Goal: Task Accomplishment & Management: Complete application form

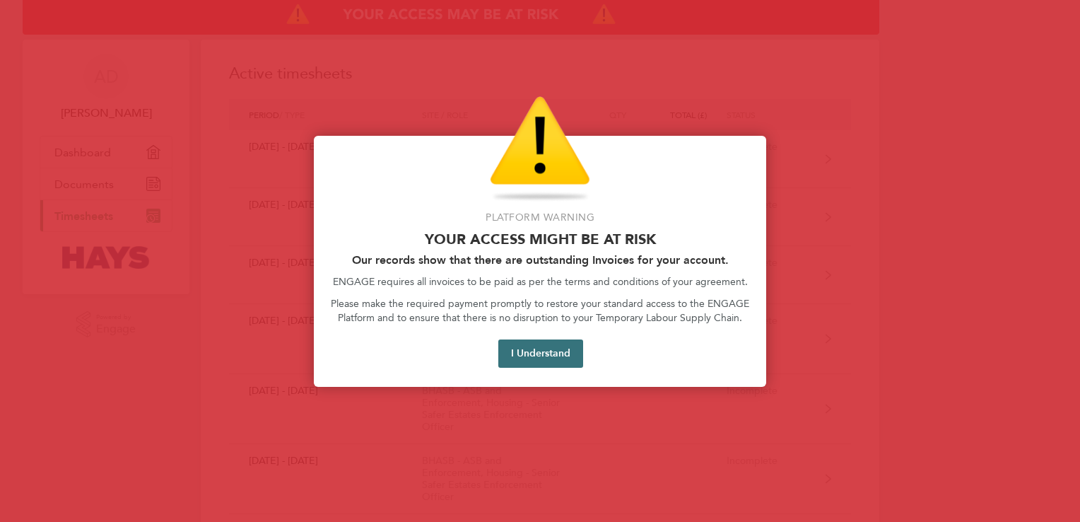
click at [509, 360] on button "I Understand" at bounding box center [540, 353] width 85 height 28
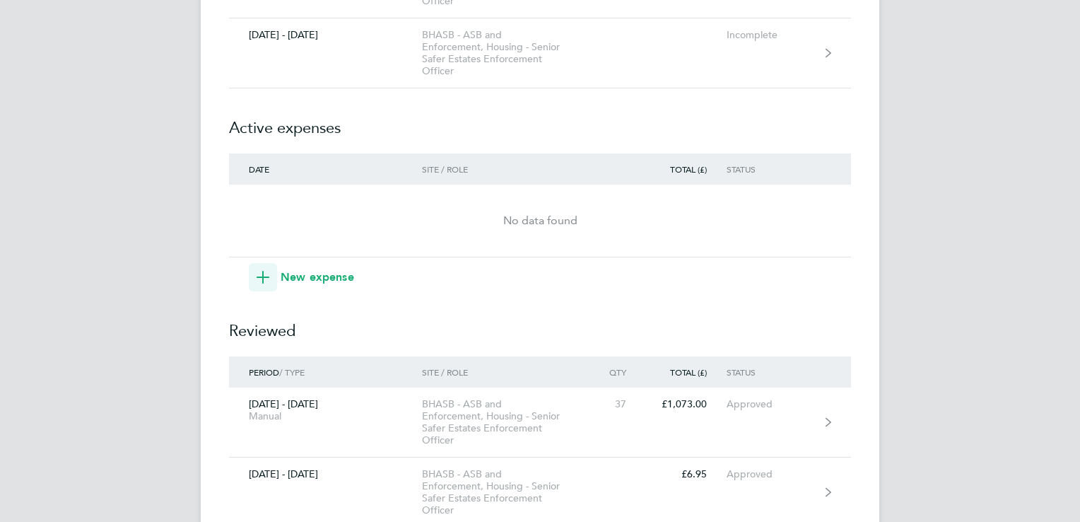
scroll to position [537, 0]
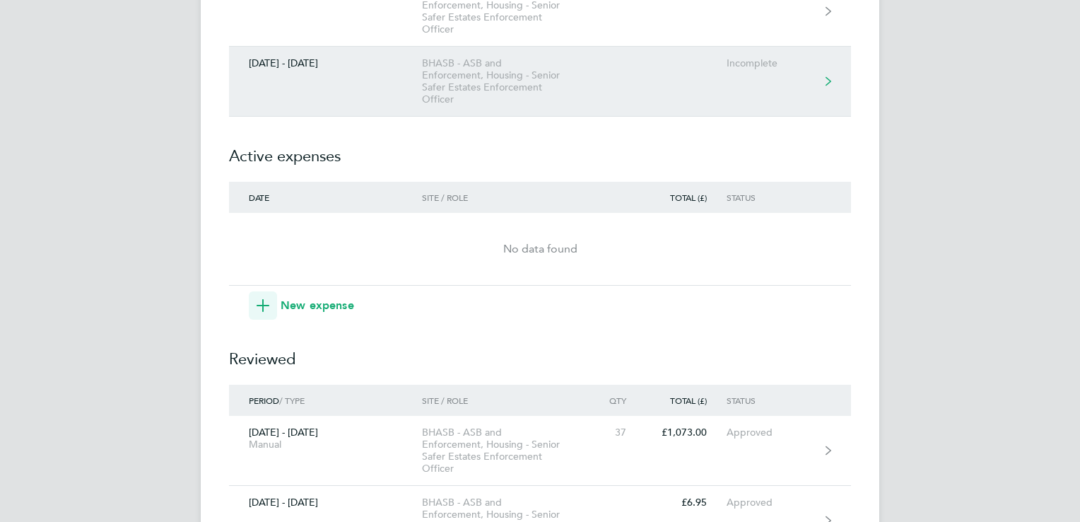
click at [654, 83] on link "[DATE] - [DATE] BHASB - ASB and Enforcement, Housing - Senior Safer Estates Enf…" at bounding box center [540, 82] width 622 height 70
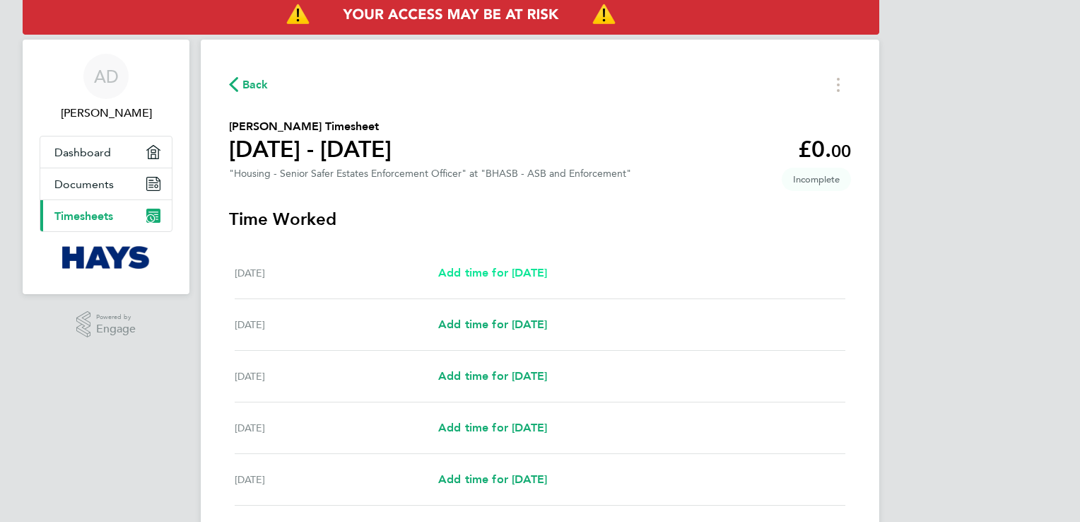
click at [514, 281] on link "Add time for [DATE]" at bounding box center [492, 272] width 109 height 17
select select "30"
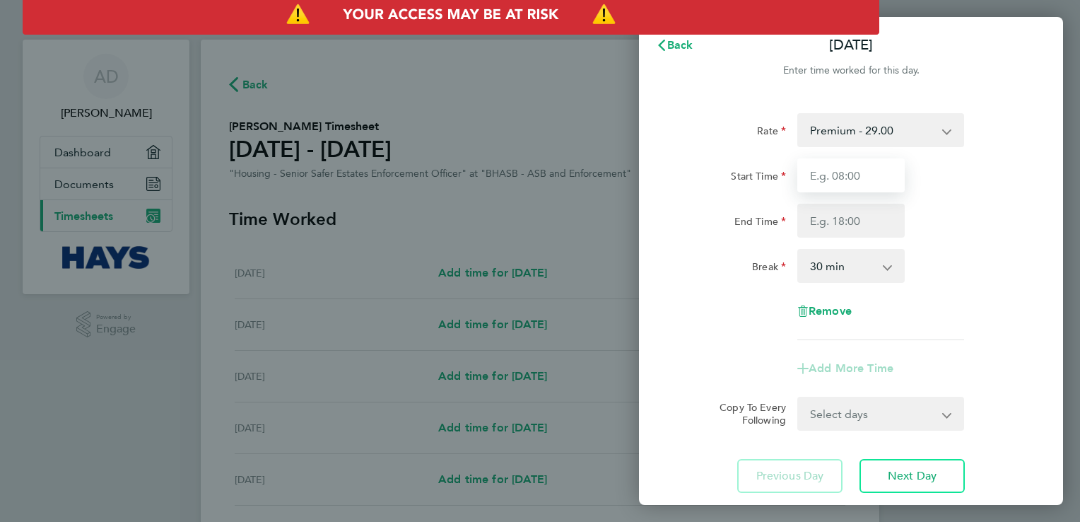
click at [839, 174] on input "Start Time" at bounding box center [850, 175] width 107 height 34
type input "07:45"
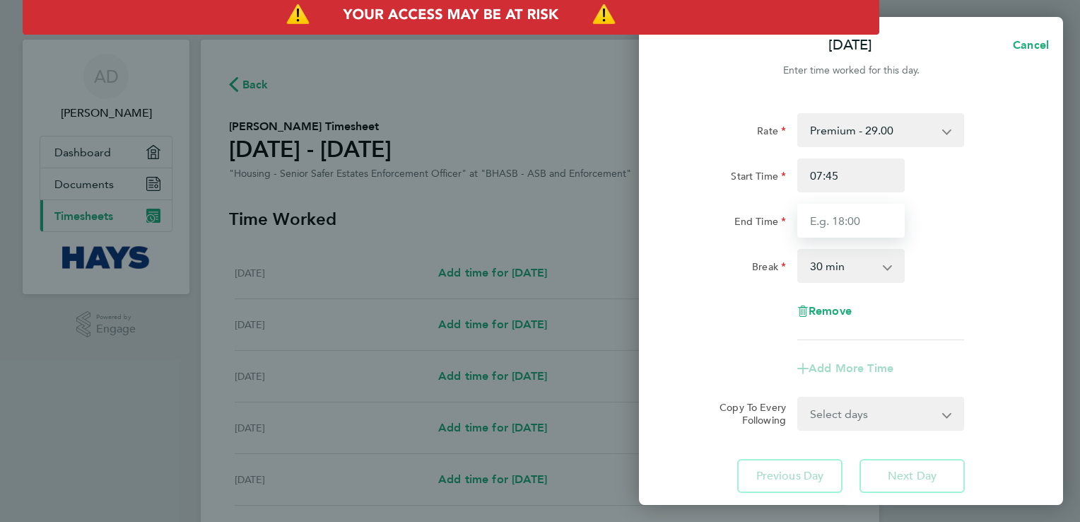
click at [825, 225] on input "End Time" at bounding box center [850, 221] width 107 height 34
type input "17:00"
click at [718, 313] on div "Rate Premium - 29.00 Start Time 07:45 End Time 17:00 Break 0 min 15 min 30 min …" at bounding box center [850, 226] width 345 height 227
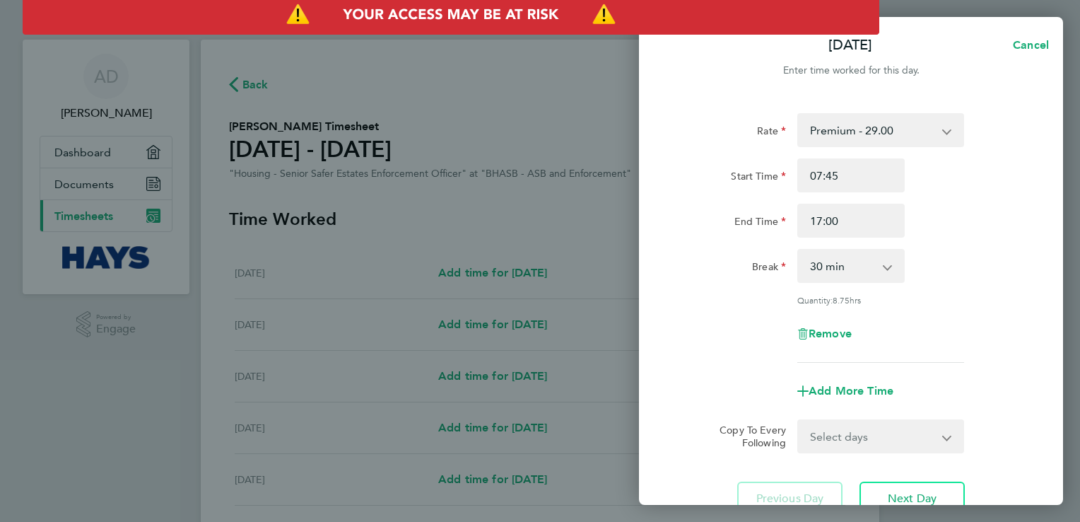
scroll to position [28, 0]
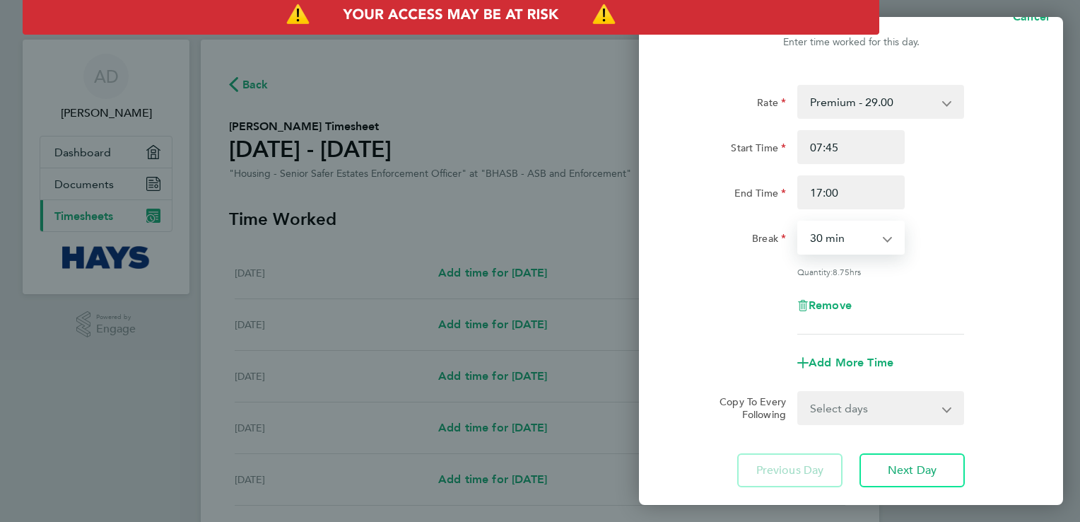
click at [881, 239] on select "0 min 15 min 30 min 45 min 60 min 75 min 90 min" at bounding box center [843, 237] width 88 height 31
select select "60"
click at [799, 222] on select "0 min 15 min 30 min 45 min 60 min 75 min 90 min" at bounding box center [843, 237] width 88 height 31
click at [707, 363] on div "Add More Time" at bounding box center [851, 363] width 356 height 34
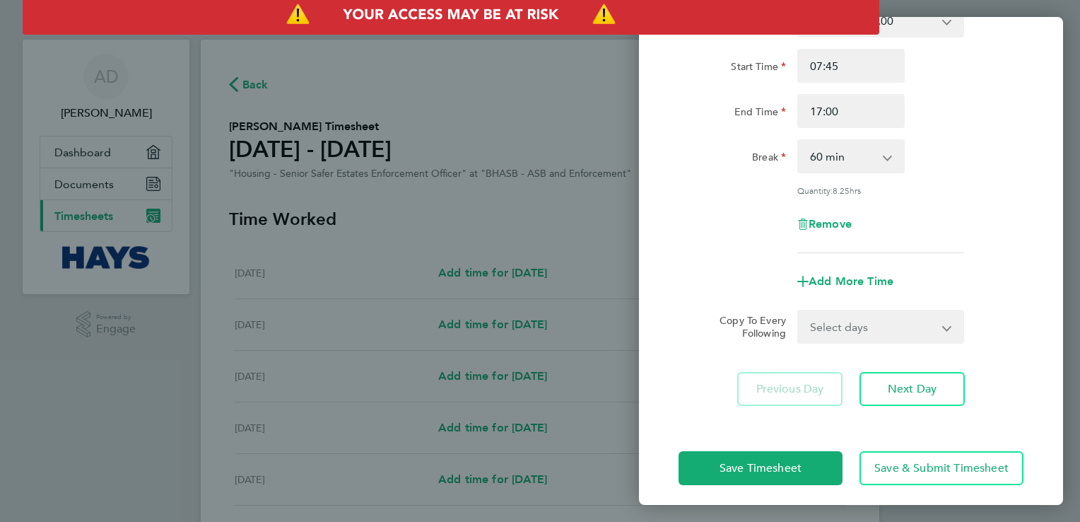
scroll to position [113, 0]
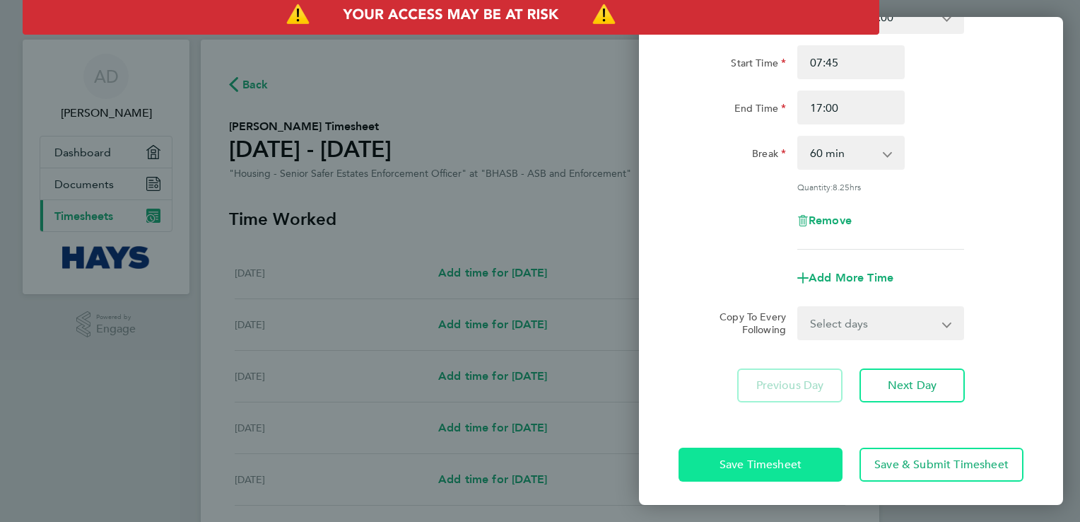
click at [793, 461] on span "Save Timesheet" at bounding box center [760, 464] width 82 height 14
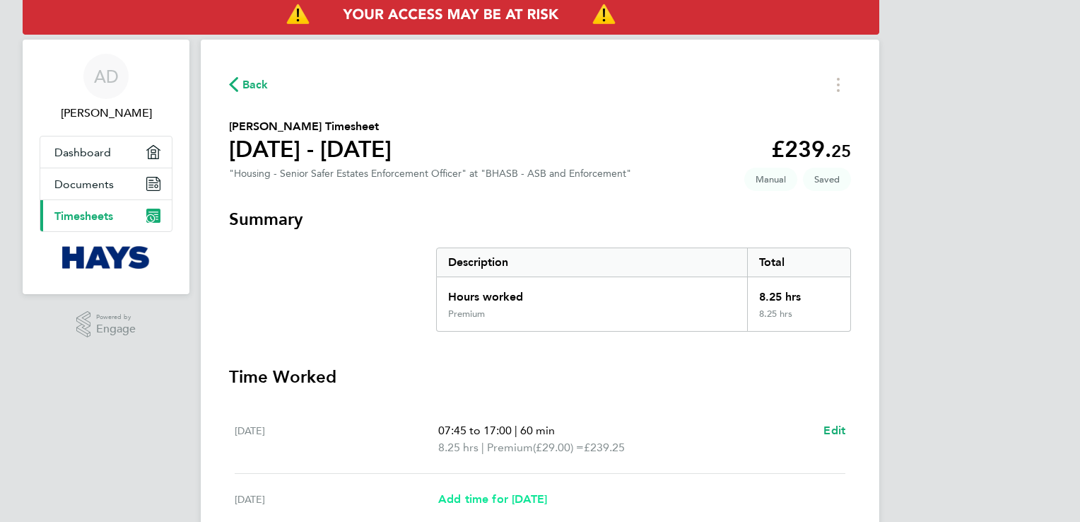
click at [533, 502] on span "Add time for [DATE]" at bounding box center [492, 498] width 109 height 13
select select "30"
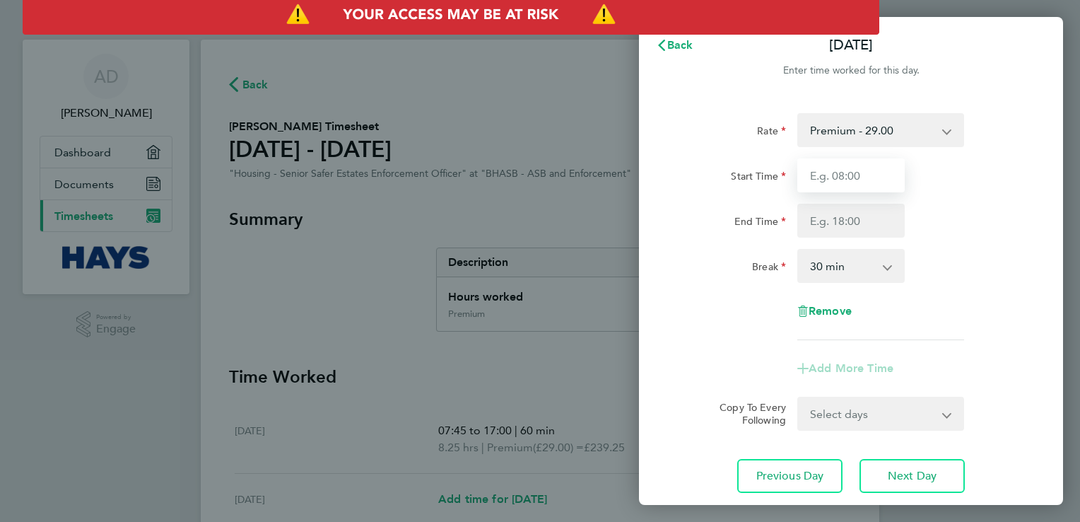
click at [857, 175] on input "Start Time" at bounding box center [850, 175] width 107 height 34
type input "07:30"
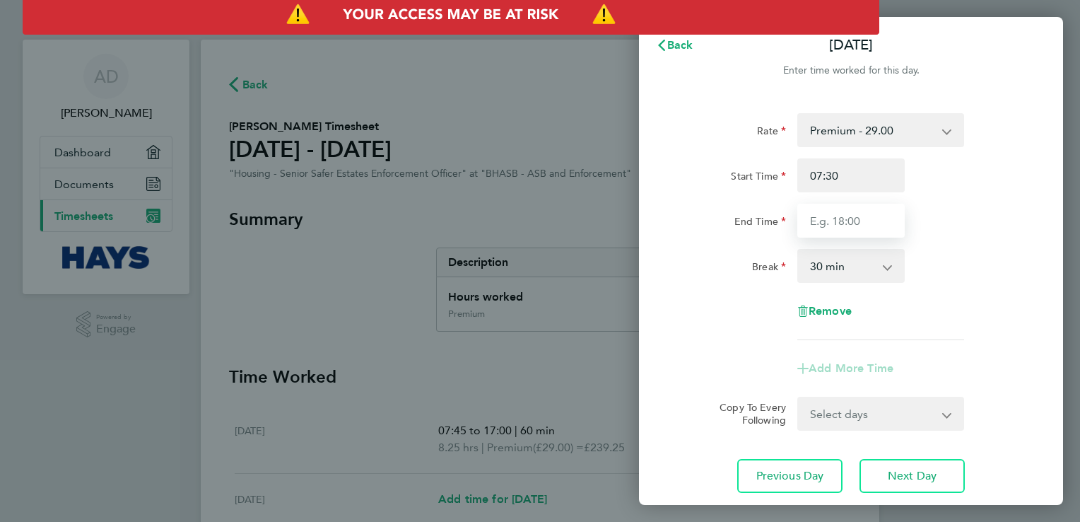
click at [851, 235] on input "End Time" at bounding box center [850, 221] width 107 height 34
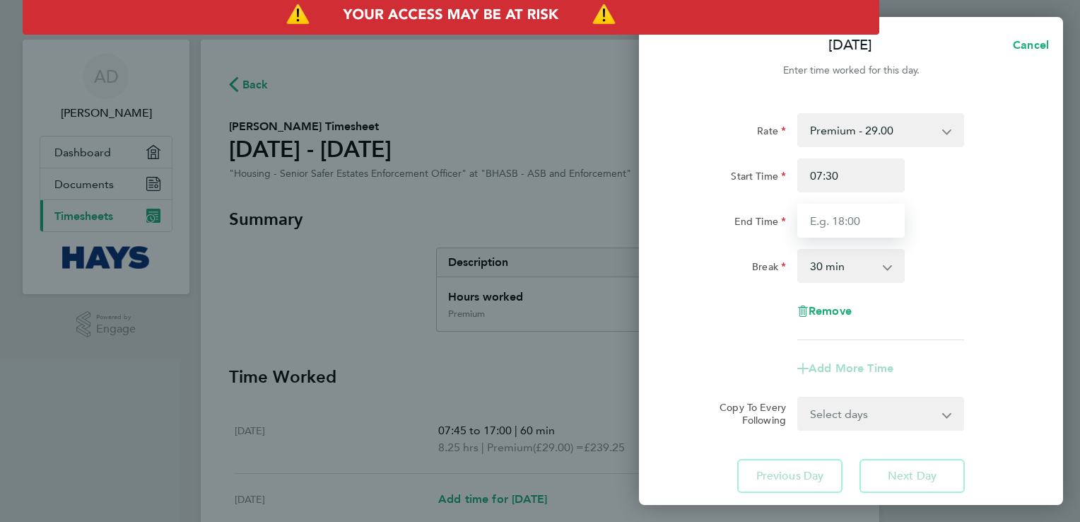
type input "16:00"
click at [681, 442] on div "Rate Premium - 29.00 Start Time 07:30 End Time 16:00 Break 0 min 15 min 30 min …" at bounding box center [851, 302] width 424 height 413
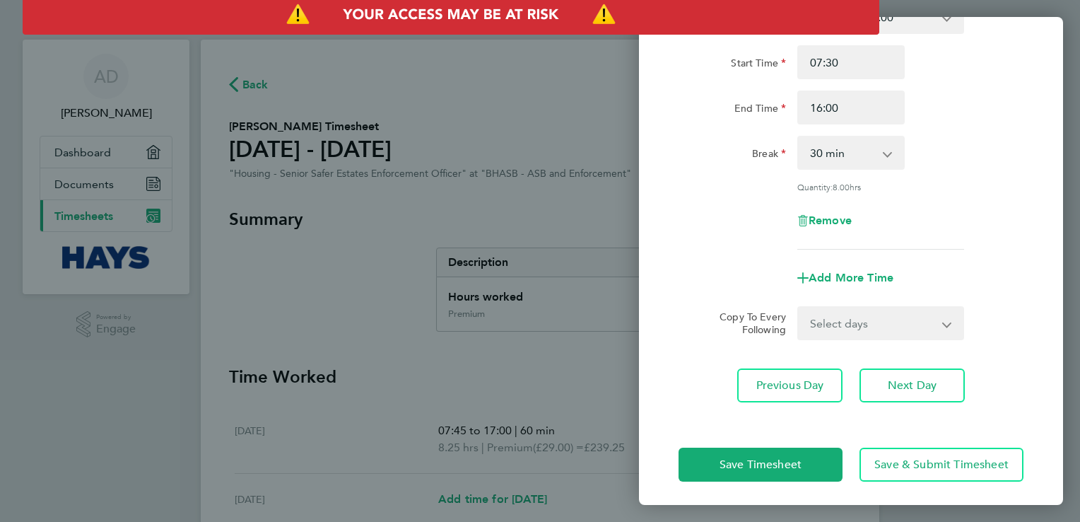
scroll to position [116, 0]
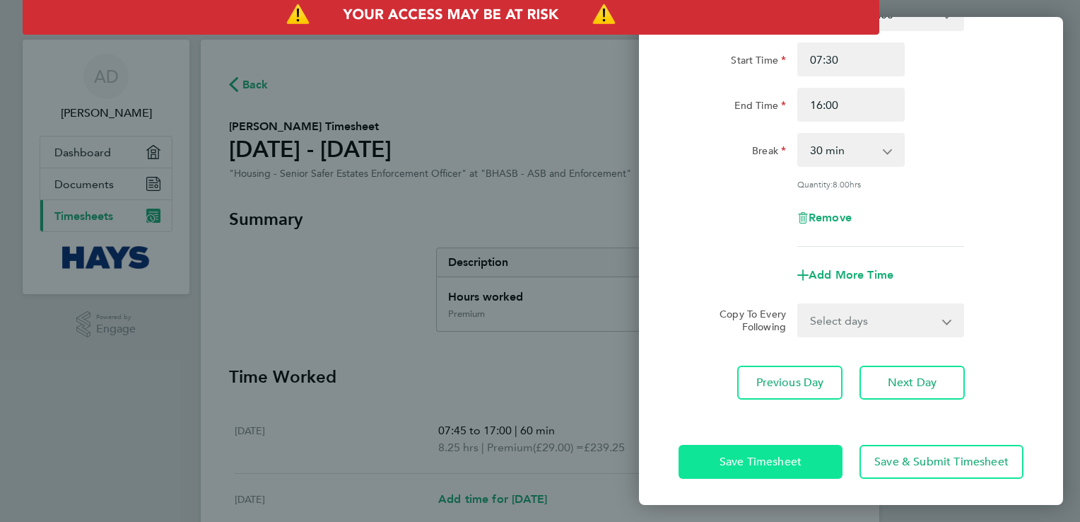
click at [719, 447] on button "Save Timesheet" at bounding box center [760, 462] width 164 height 34
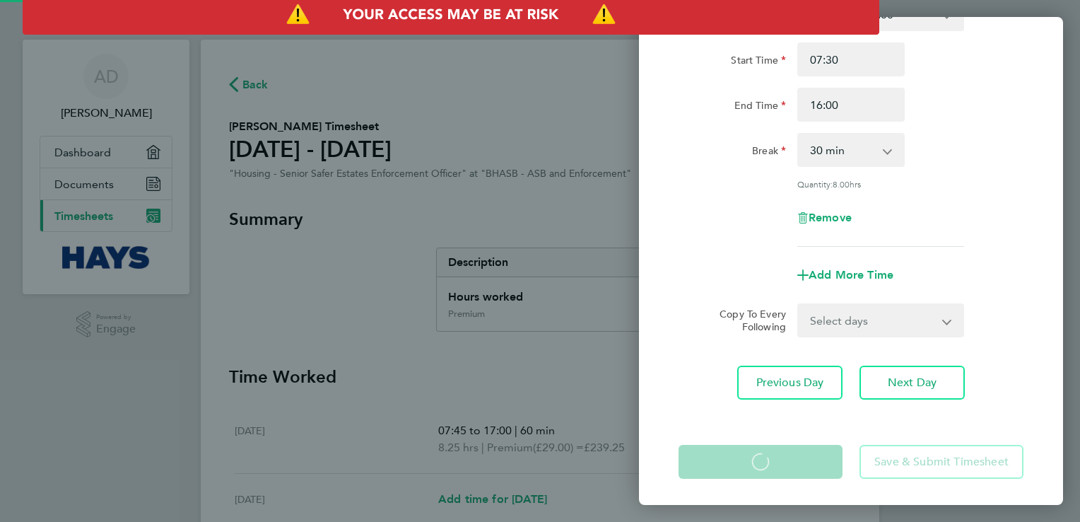
click at [545, 354] on div "[DATE] Cancel Enter time worked for this day. Rate Premium - 29.00 Start Time 0…" at bounding box center [540, 261] width 1080 height 522
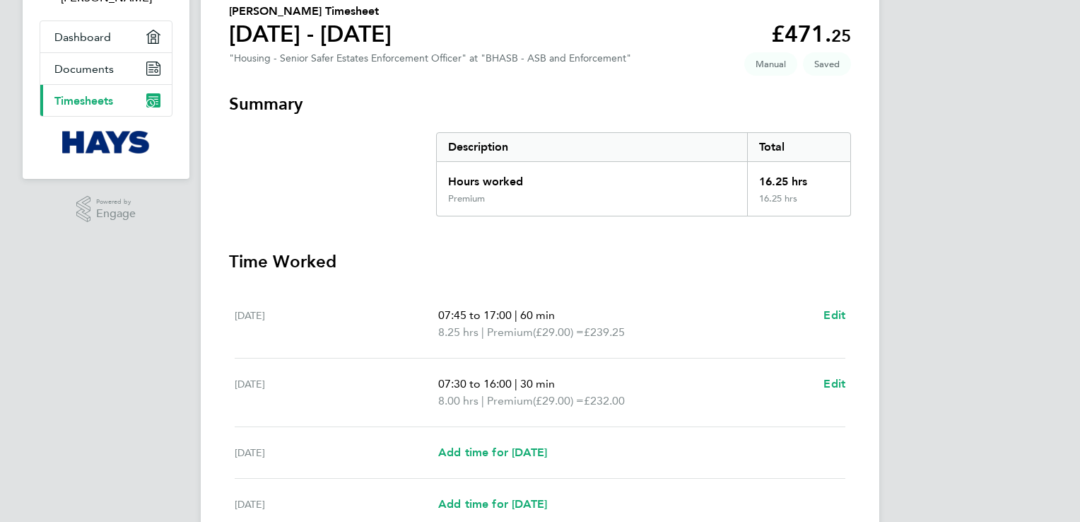
scroll to position [113, 0]
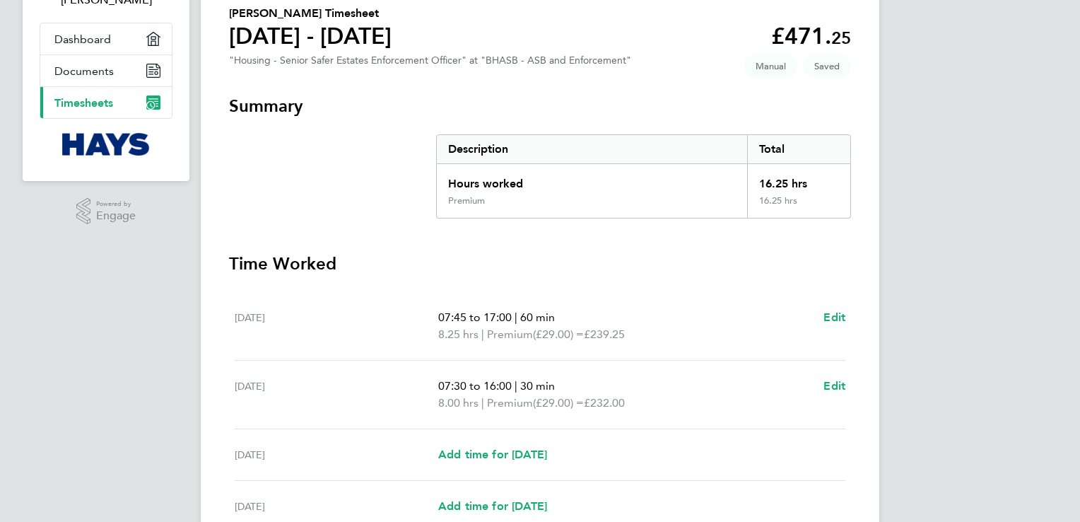
click at [102, 104] on span "Timesheets" at bounding box center [83, 102] width 59 height 13
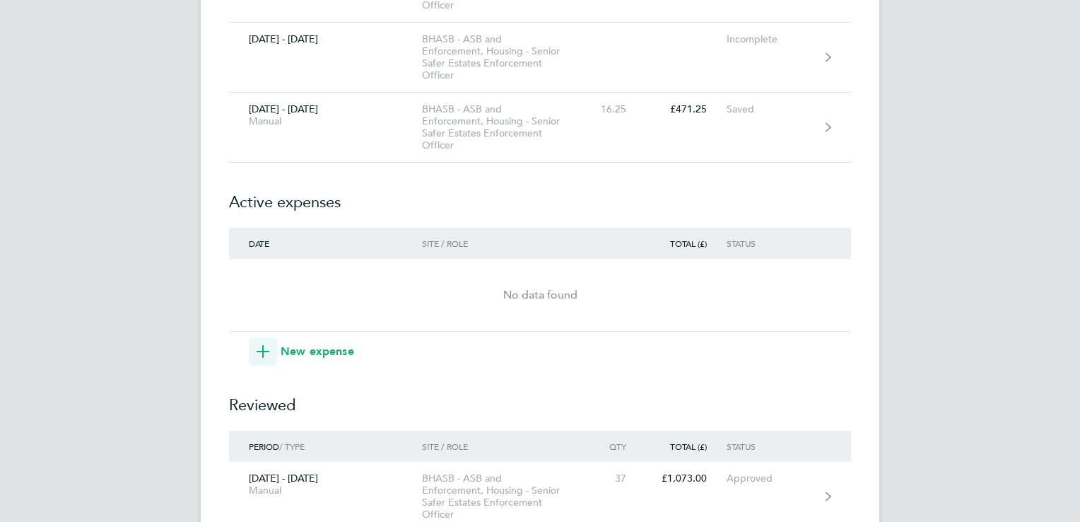
scroll to position [509, 0]
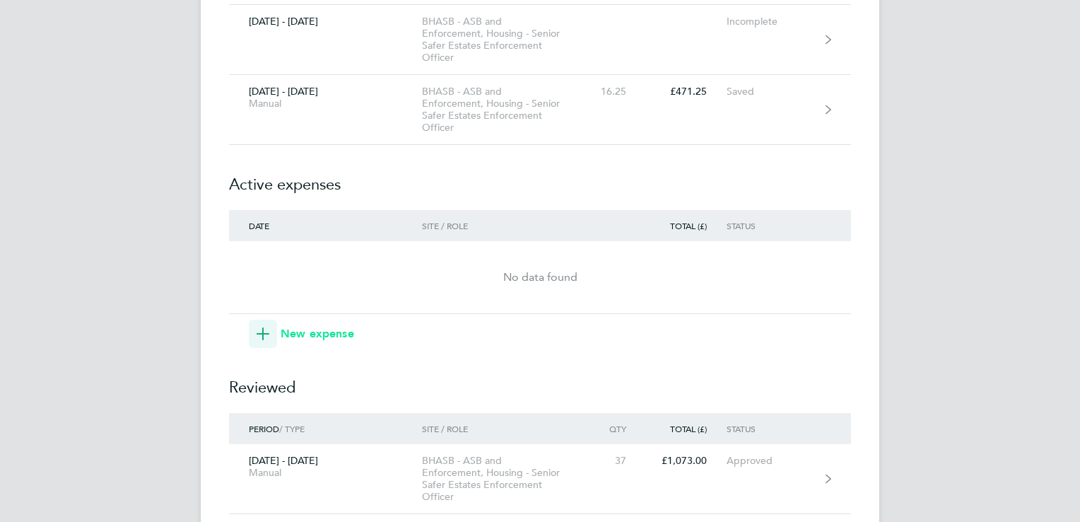
click at [272, 334] on span "button" at bounding box center [263, 333] width 28 height 28
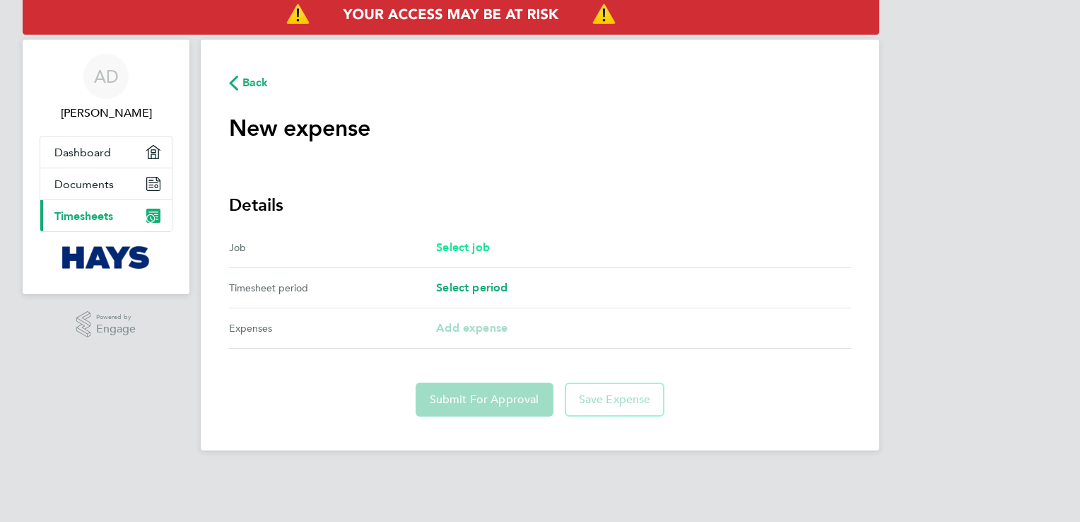
click at [454, 245] on span "Select job" at bounding box center [463, 246] width 54 height 13
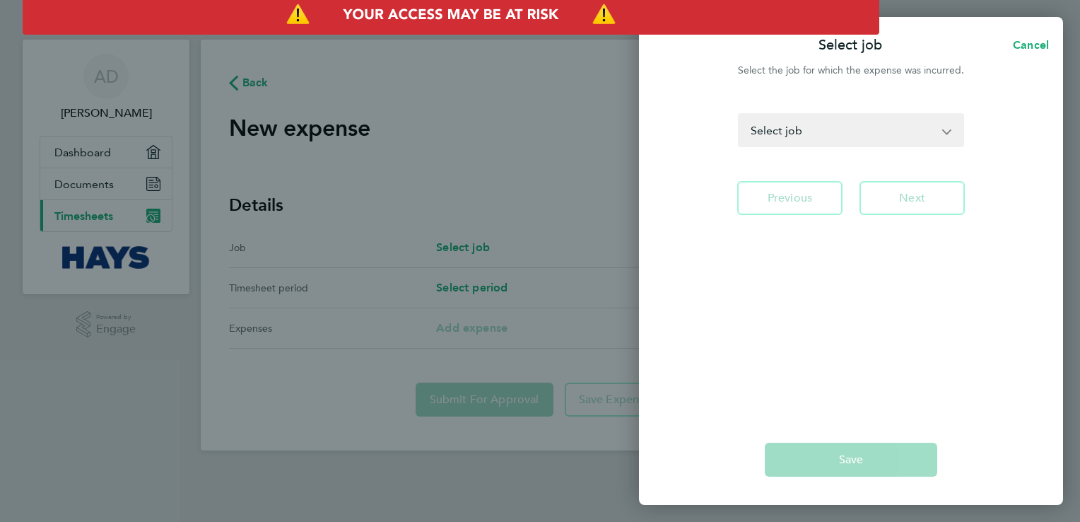
click at [947, 129] on app-icon-cross-button at bounding box center [954, 129] width 17 height 31
click at [945, 134] on select "BHASB - ASB and Enforcement - Housing - Safer Estates Compliance Officer BHASB …" at bounding box center [842, 129] width 206 height 31
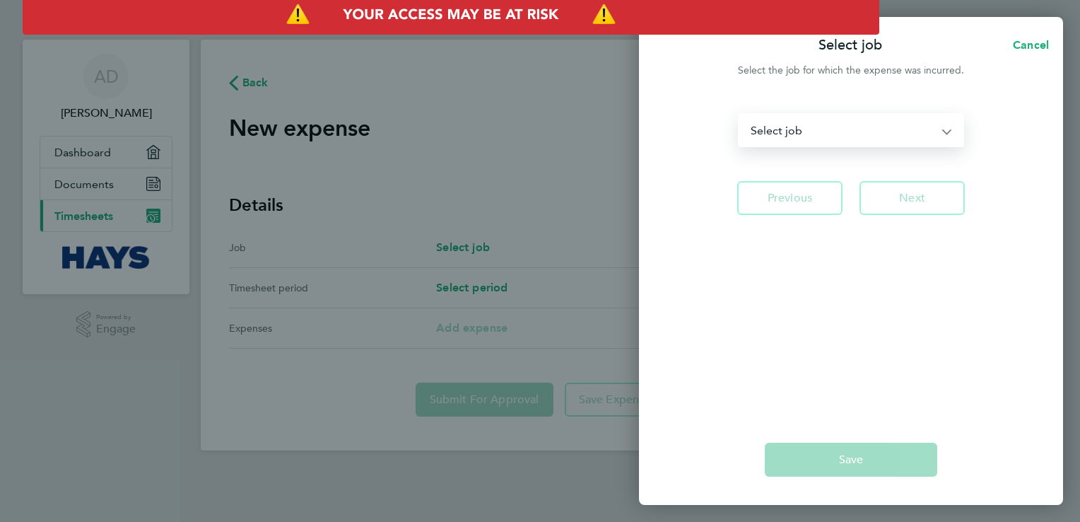
select select "268671"
click at [739, 114] on select "BHASB - ASB and Enforcement - Housing - Safer Estates Compliance Officer BHASB …" at bounding box center [842, 129] width 206 height 31
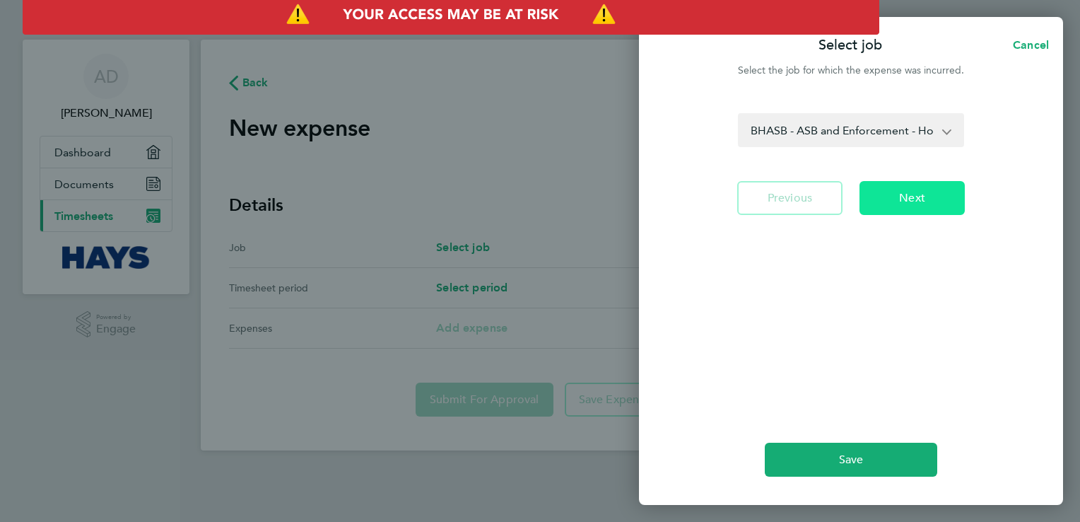
click at [921, 201] on span "Next" at bounding box center [912, 198] width 26 height 14
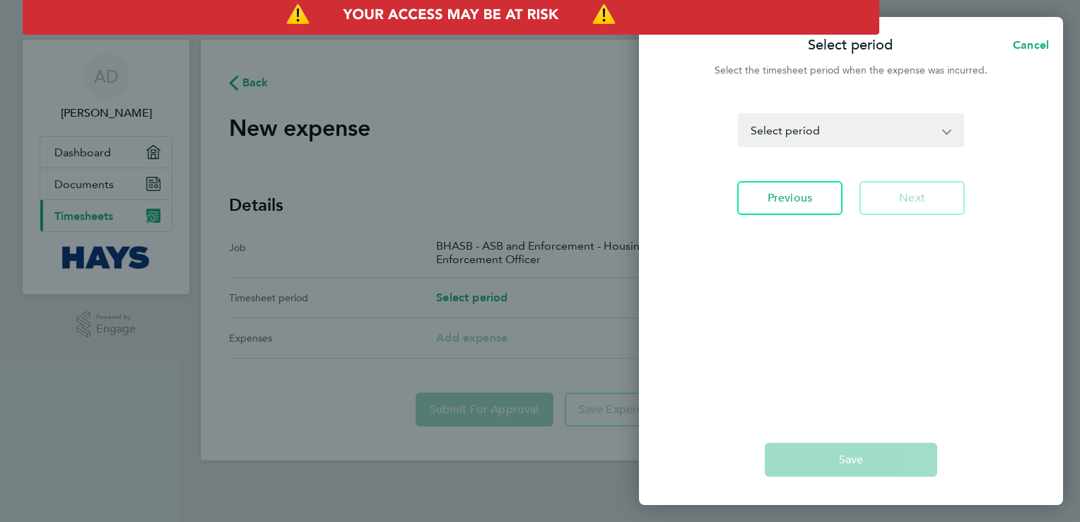
click at [907, 140] on select "[DATE] - [DATE] [DATE] - [DATE] [DATE] - [DATE] [DATE] - [DATE] [DATE] - [DATE]…" at bounding box center [842, 129] width 206 height 31
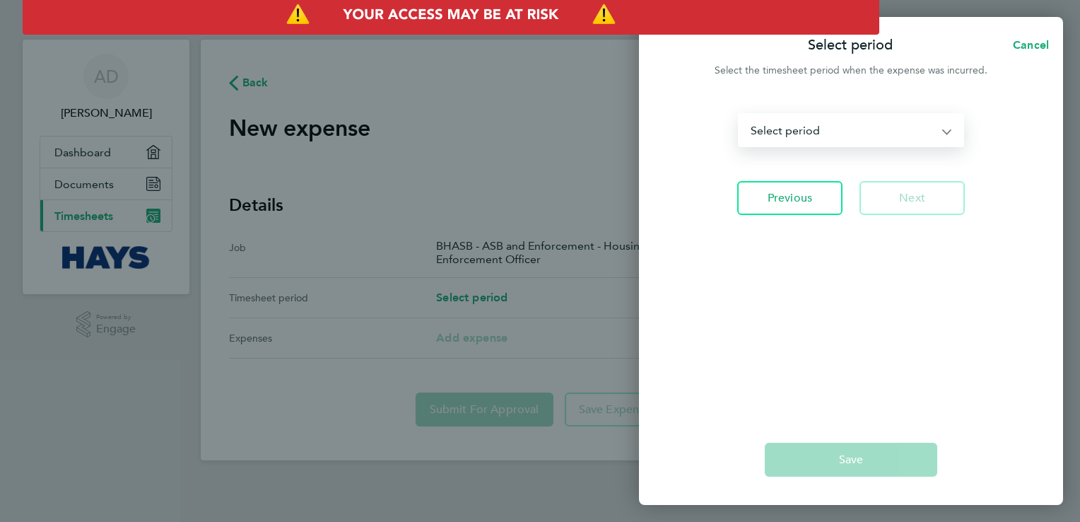
select select "34: Object"
click at [739, 114] on select "[DATE] - [DATE] [DATE] - [DATE] [DATE] - [DATE] [DATE] - [DATE] [DATE] - [DATE]…" at bounding box center [842, 129] width 206 height 31
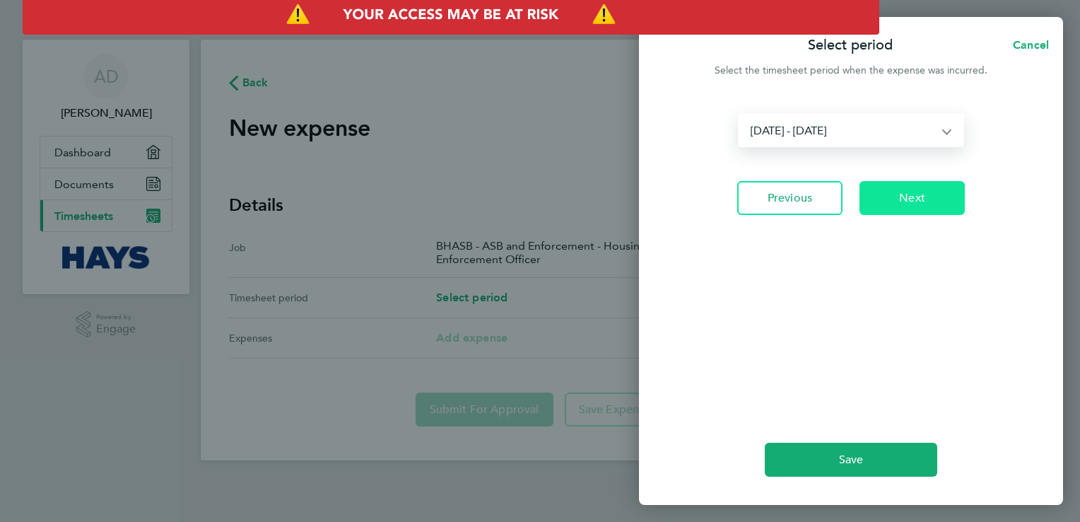
click at [907, 191] on span "Next" at bounding box center [912, 198] width 26 height 14
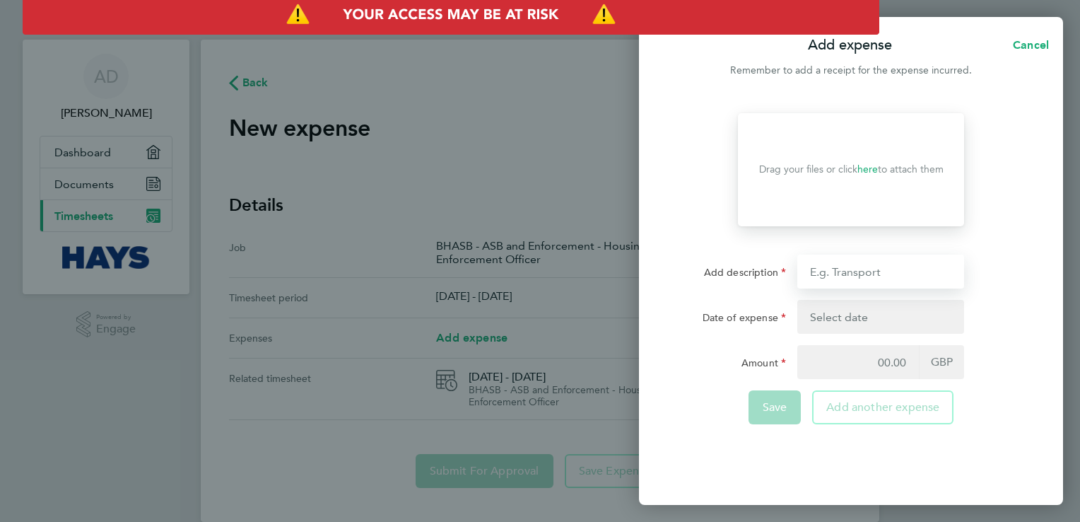
click at [825, 271] on input "Add description" at bounding box center [880, 271] width 167 height 34
type input "Mileage"
click at [837, 323] on button "button" at bounding box center [880, 317] width 167 height 34
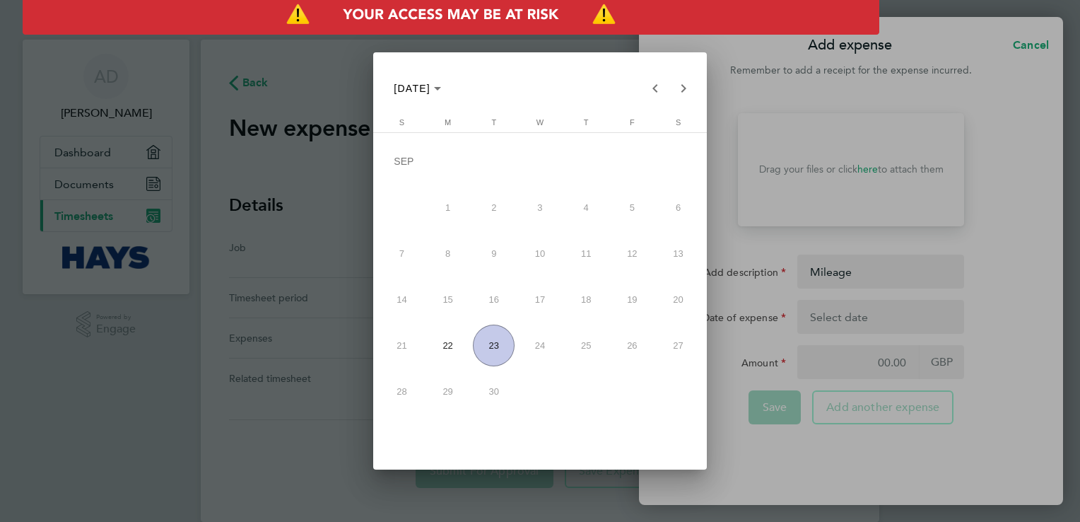
click at [493, 336] on span "23" at bounding box center [494, 345] width 42 height 42
type input "[DATE]"
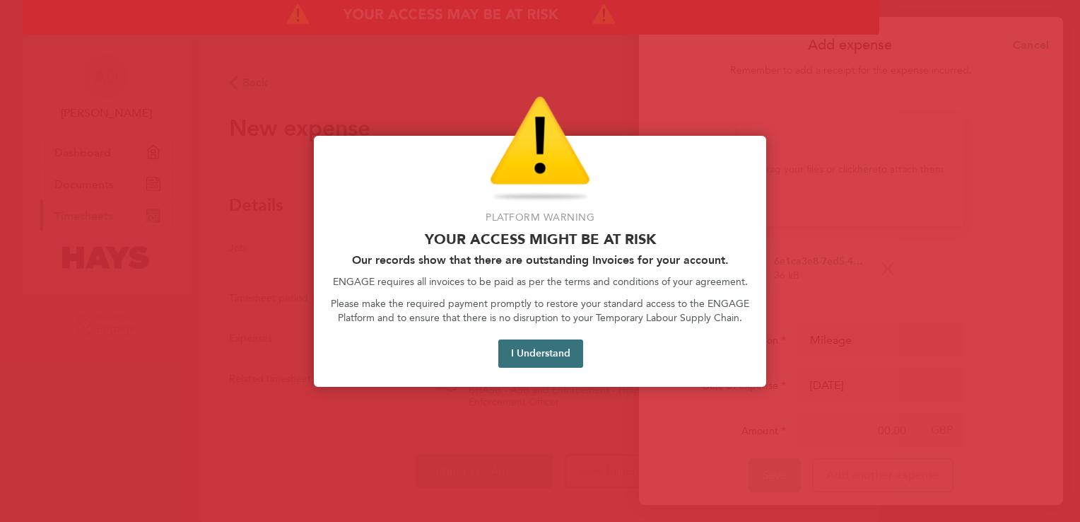
click at [554, 358] on button "I Understand" at bounding box center [540, 353] width 85 height 28
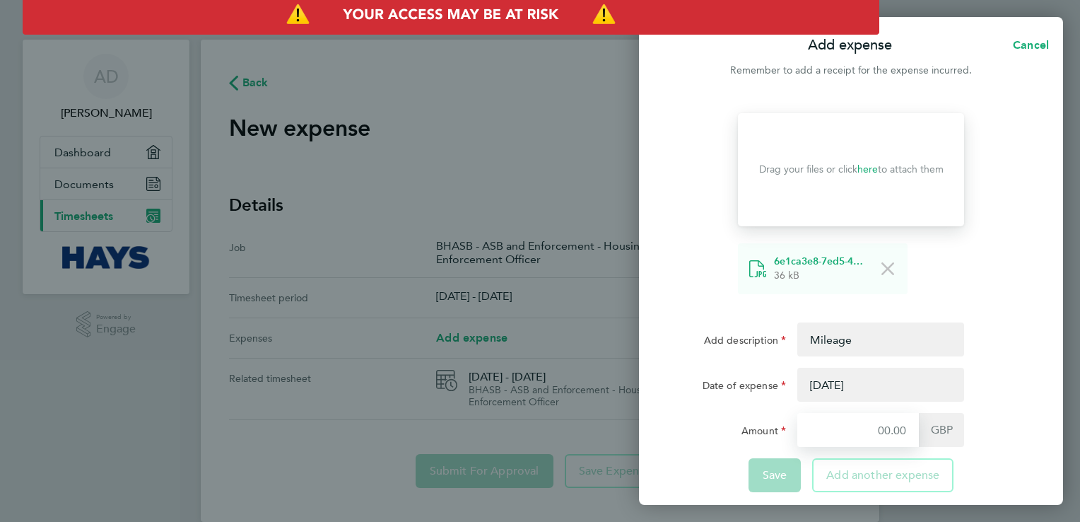
click at [889, 425] on input "Amount" at bounding box center [858, 430] width 122 height 34
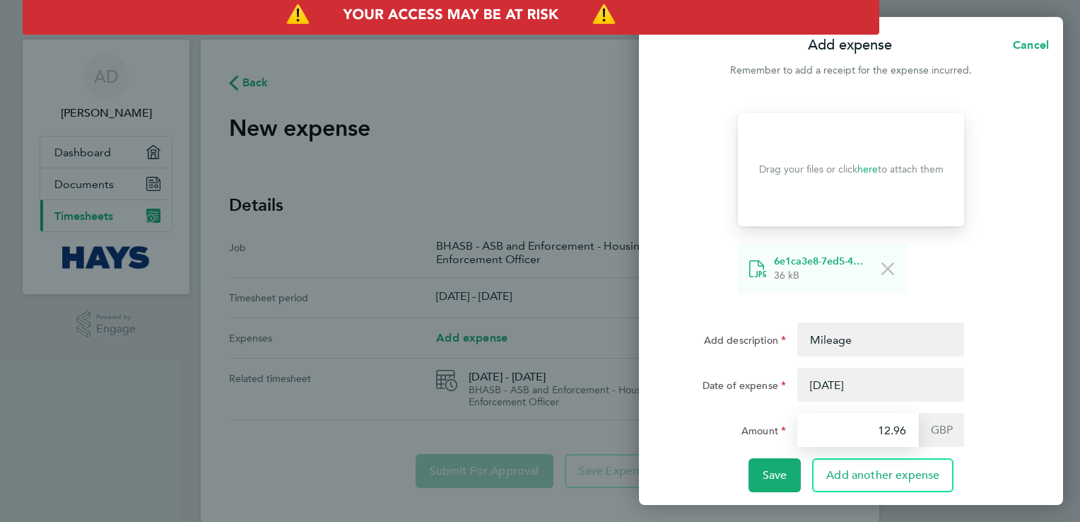
type input "12.96"
click at [1013, 426] on div "Amount 12.96 GBP" at bounding box center [851, 430] width 356 height 34
click at [765, 485] on button "Save" at bounding box center [774, 475] width 53 height 34
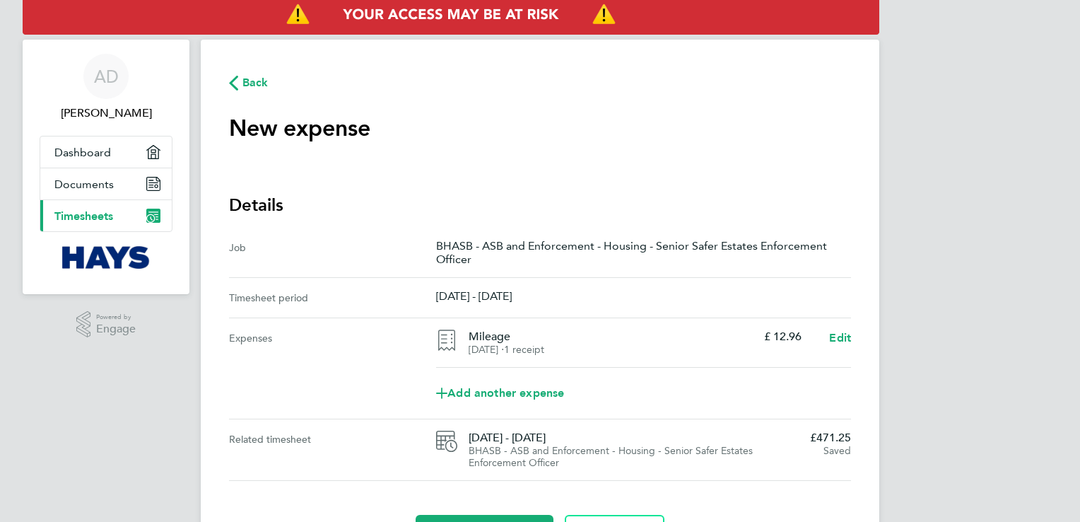
click at [750, 488] on main "Back New expense expense descripion placeholder Details Job BHASB - ASB and Enf…" at bounding box center [540, 311] width 678 height 543
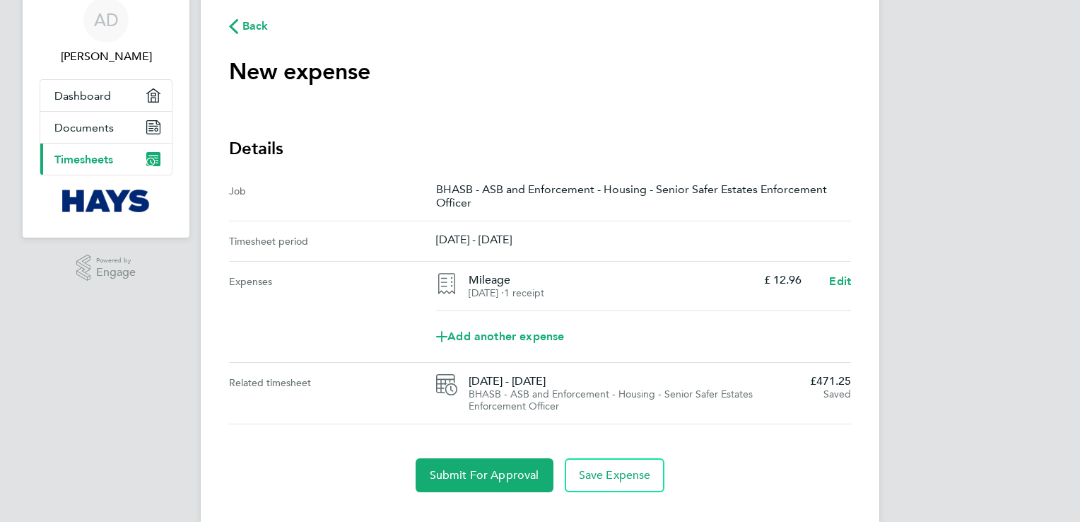
scroll to position [83, 0]
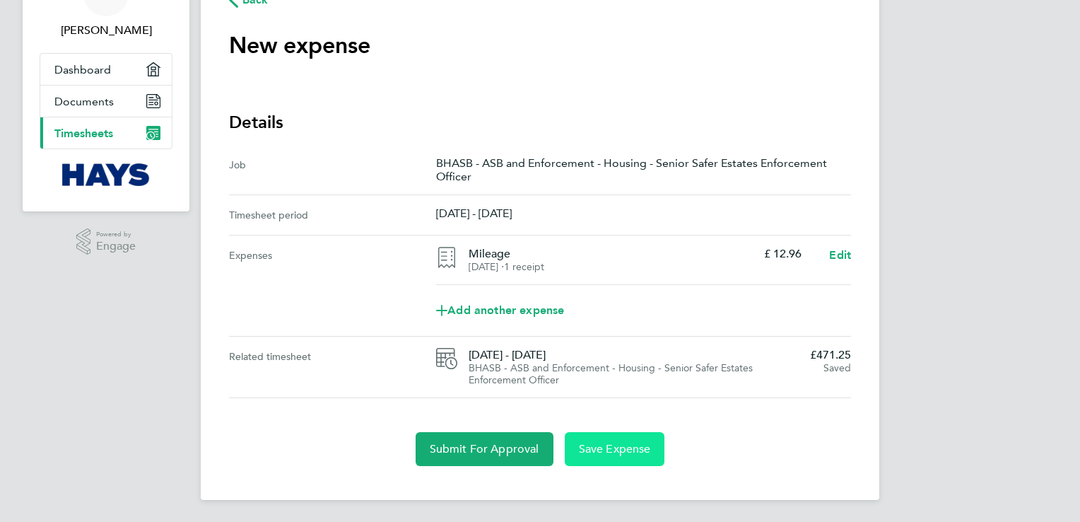
click at [606, 454] on span "Save Expense" at bounding box center [615, 449] width 72 height 14
